Goal: Entertainment & Leisure: Browse casually

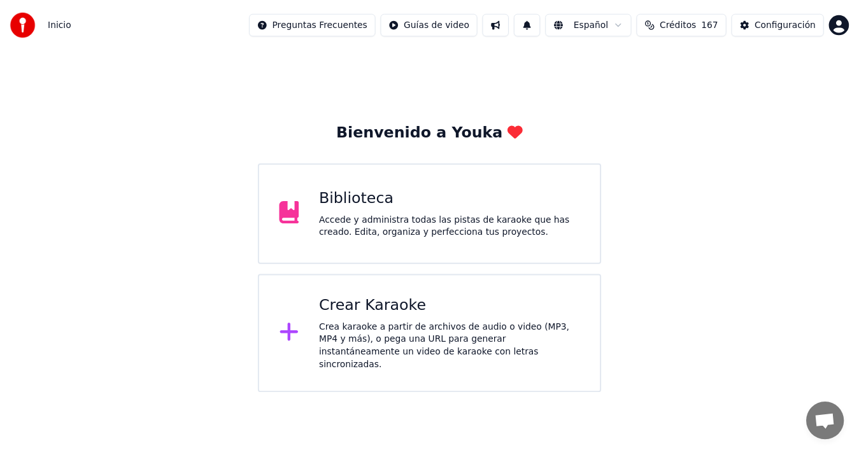
scroll to position [170, 0]
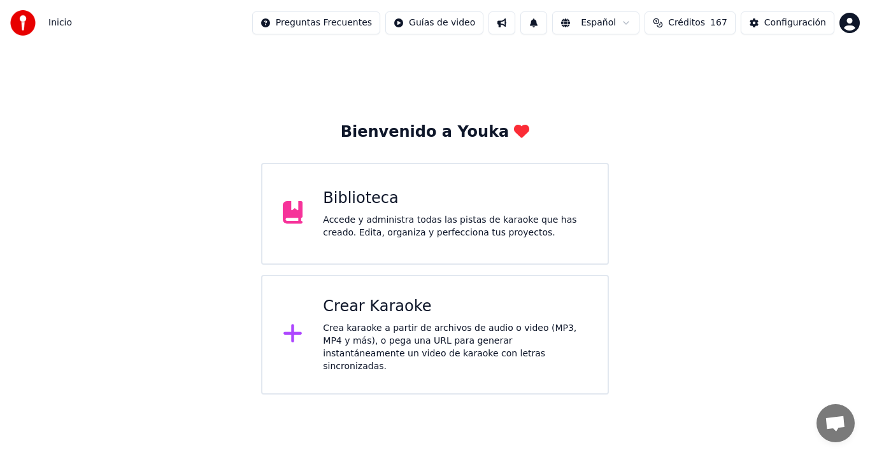
click at [469, 235] on div "Accede y administra todas las pistas de karaoke que has creado. Edita, organiza…" at bounding box center [455, 226] width 264 height 25
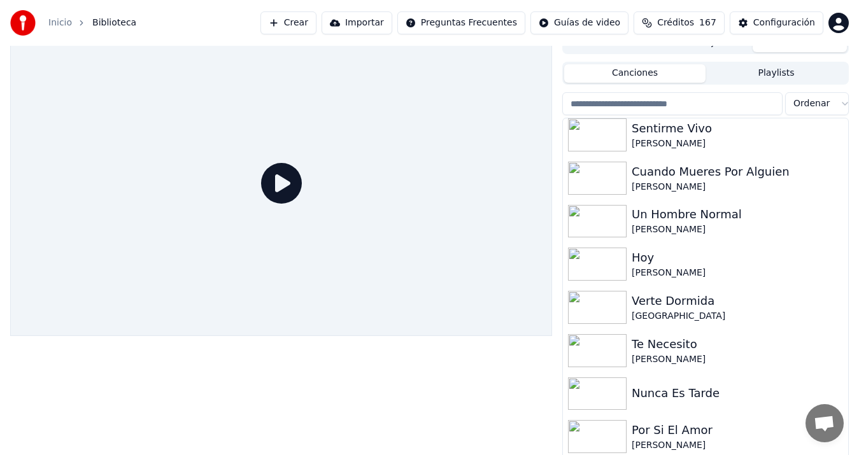
scroll to position [18, 0]
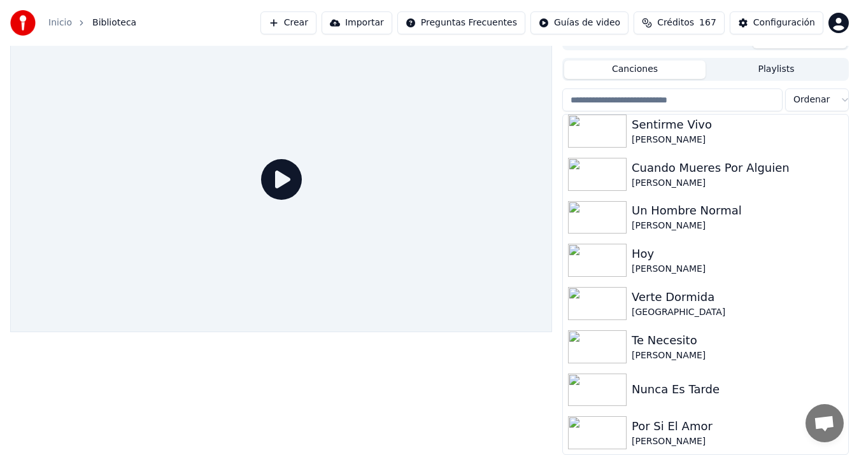
click at [821, 417] on span "Chat abierto" at bounding box center [824, 425] width 21 height 18
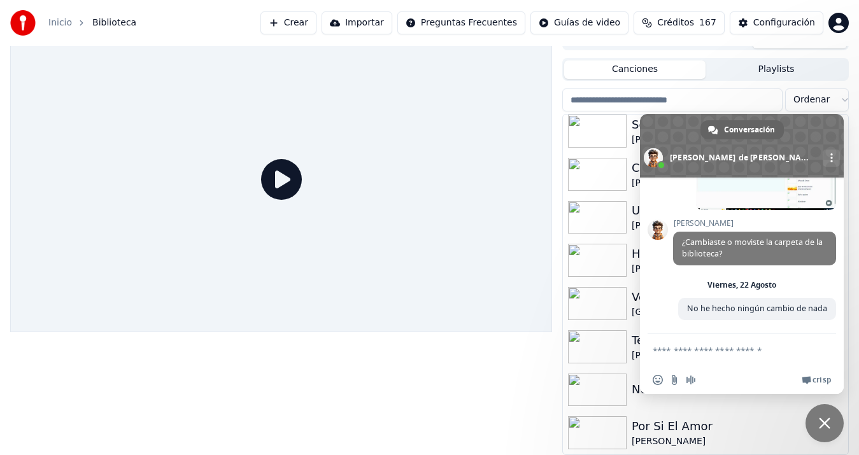
scroll to position [182, 0]
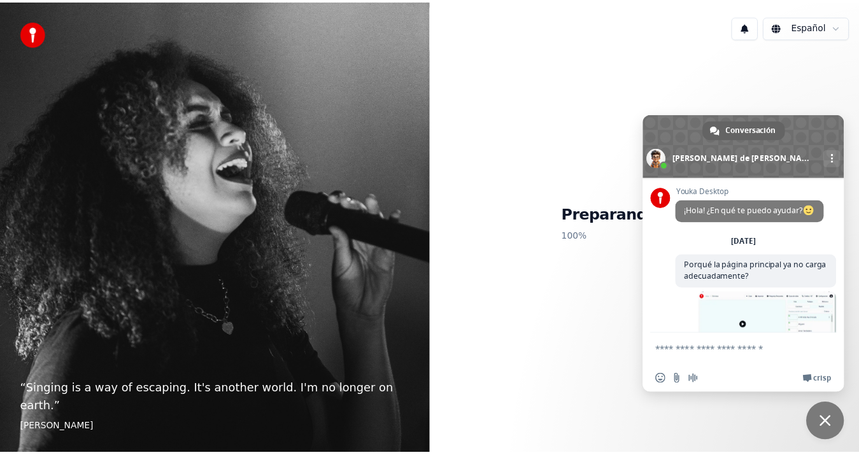
scroll to position [170, 0]
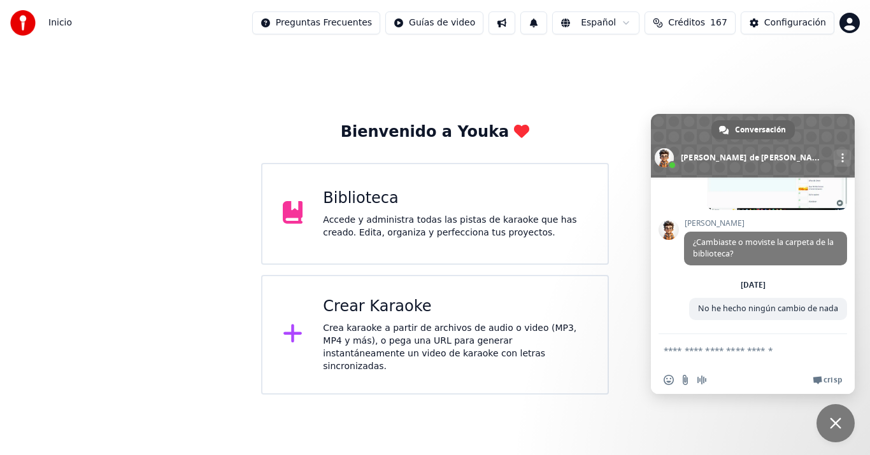
click at [431, 222] on div "Accede y administra todas las pistas de karaoke que has creado. Edita, organiza…" at bounding box center [455, 226] width 264 height 25
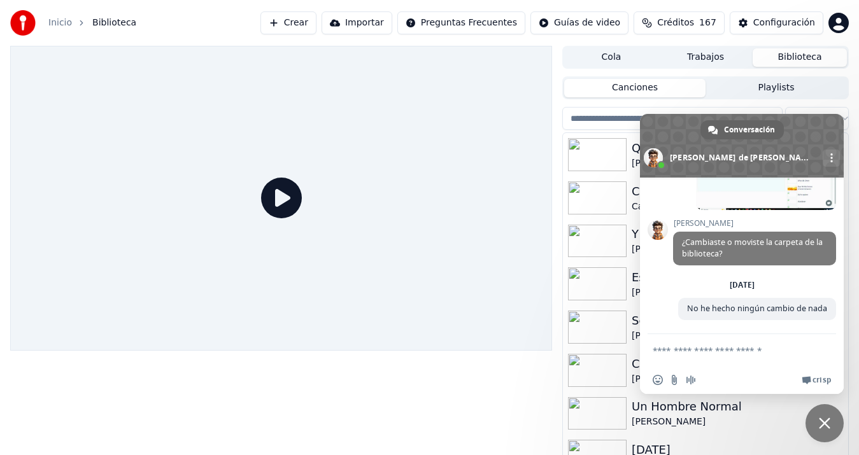
click at [548, 147] on div at bounding box center [281, 198] width 542 height 305
click at [833, 417] on span "Cerrar el chat" at bounding box center [825, 424] width 38 height 38
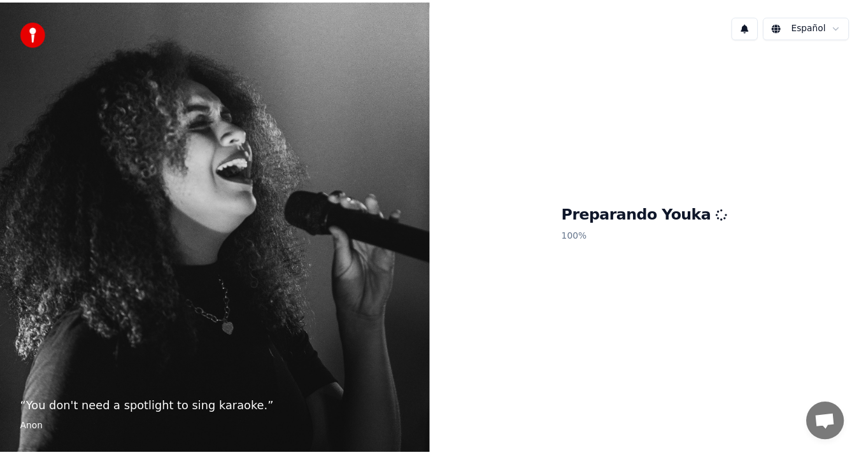
scroll to position [170, 0]
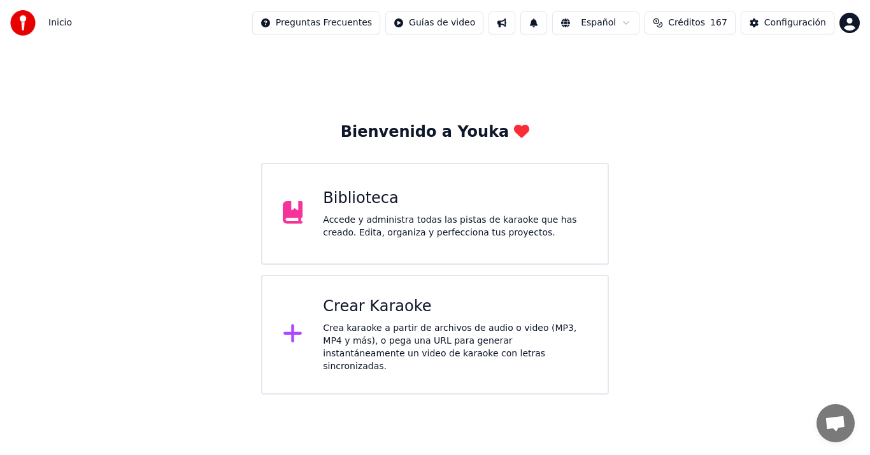
click at [500, 200] on div "Biblioteca" at bounding box center [455, 199] width 264 height 20
